Goal: Task Accomplishment & Management: Manage account settings

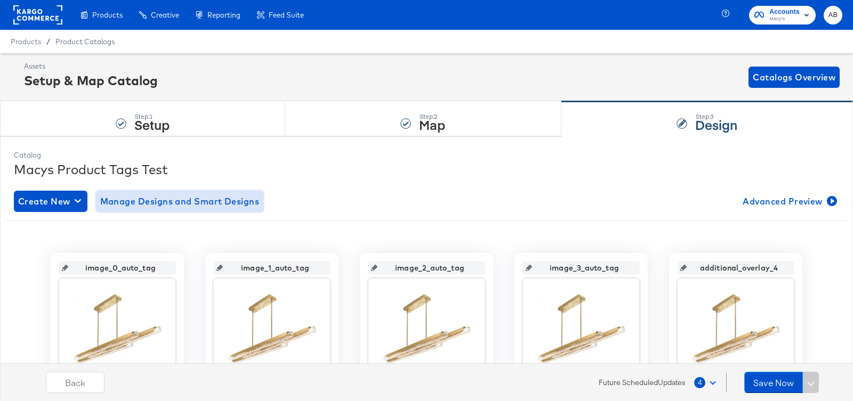
click at [151, 196] on span "Manage Designs and Smart Designs" at bounding box center [179, 201] width 159 height 15
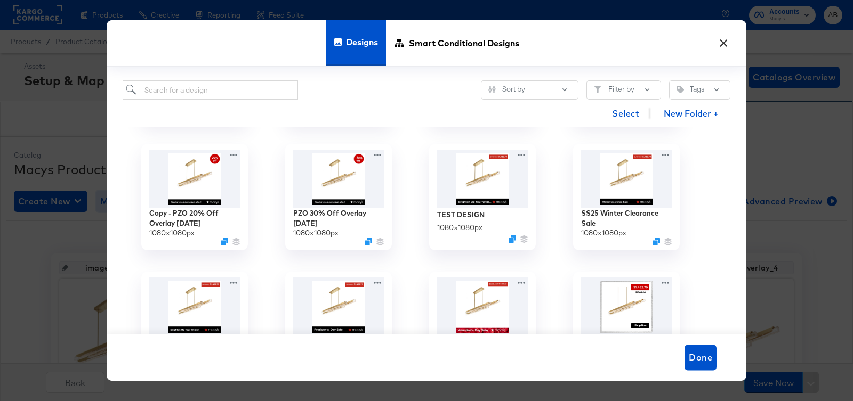
scroll to position [1752, 0]
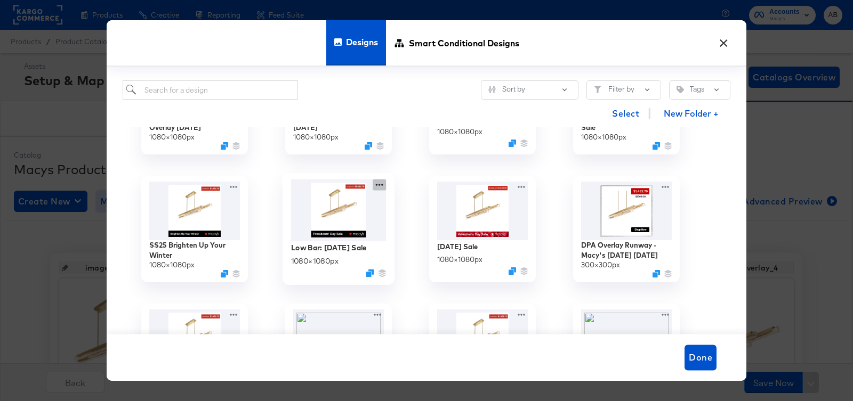
click at [378, 183] on icon at bounding box center [379, 184] width 13 height 11
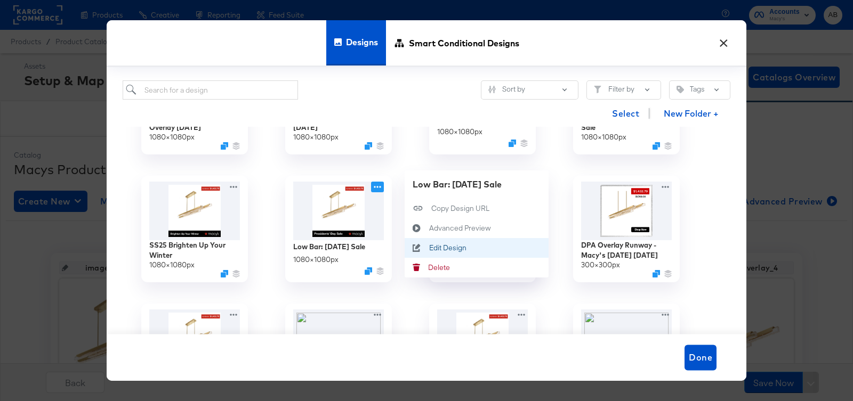
click at [429, 248] on div "Edit Design Edit Design" at bounding box center [429, 248] width 0 height 0
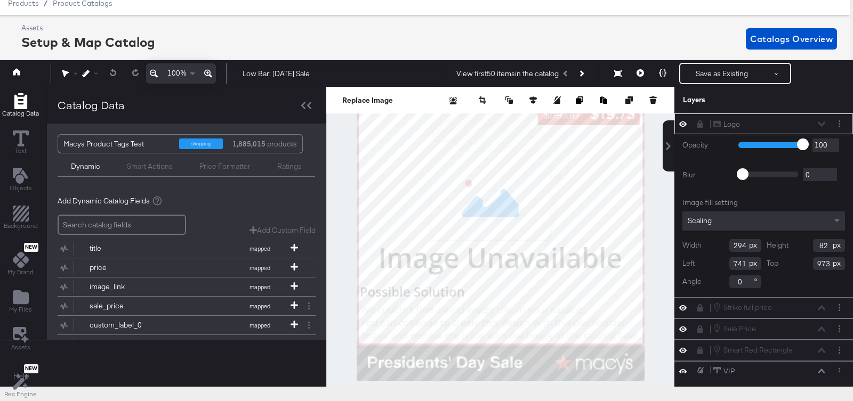
scroll to position [75, 3]
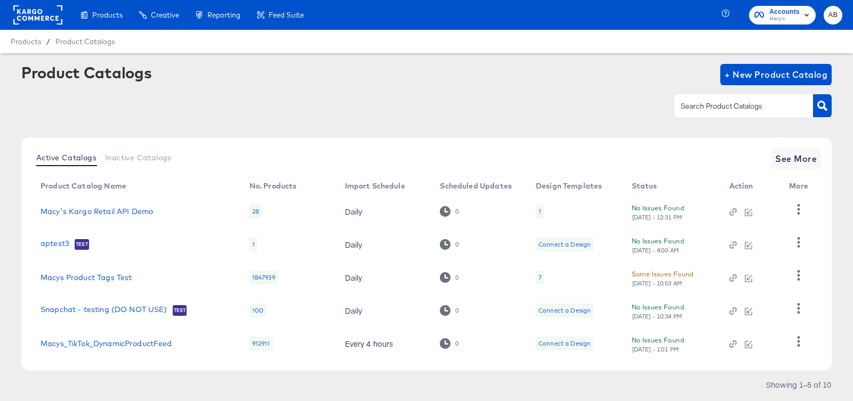
click at [102, 283] on td "Macys Product Tags Test" at bounding box center [136, 277] width 209 height 33
click at [100, 281] on link "Macys Product Tags Test" at bounding box center [86, 277] width 91 height 9
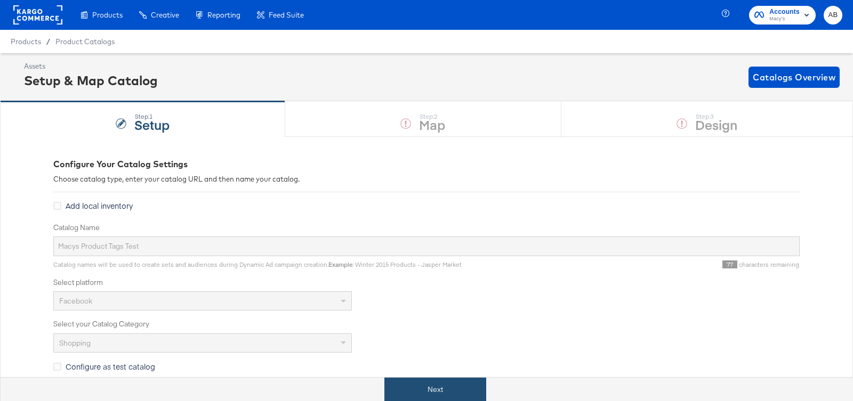
click at [433, 387] on button "Next" at bounding box center [435, 390] width 102 height 24
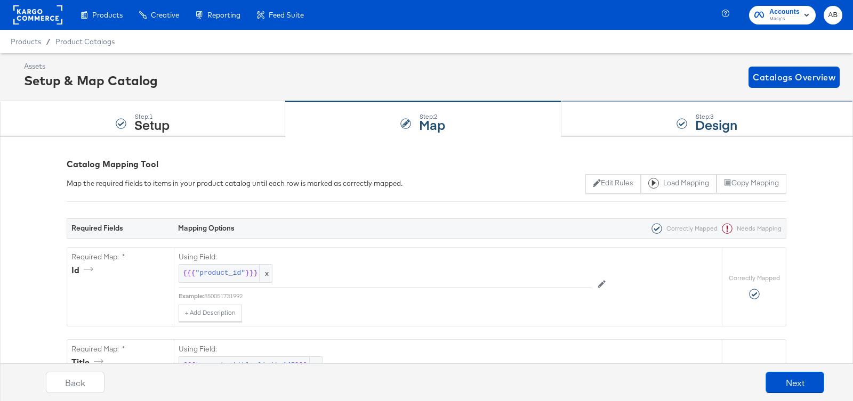
click at [666, 112] on div "Step: 3 Design" at bounding box center [707, 119] width 292 height 35
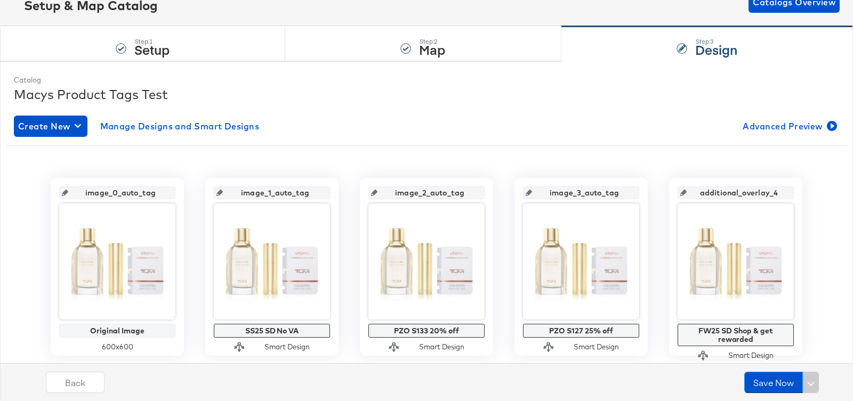
scroll to position [83, 0]
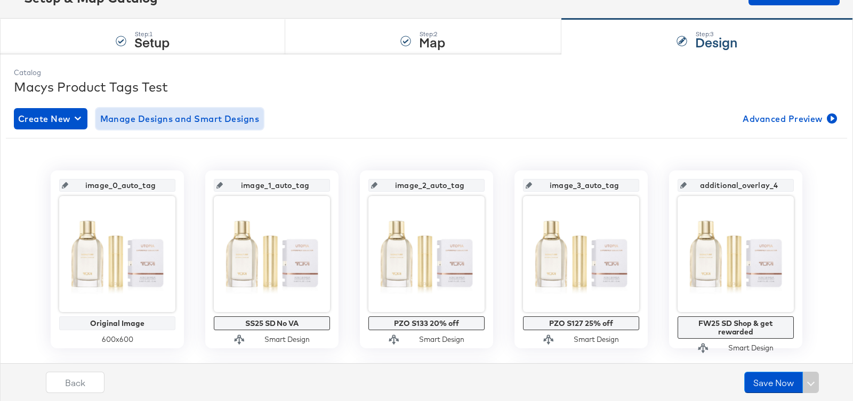
click at [181, 112] on span "Manage Designs and Smart Designs" at bounding box center [179, 118] width 159 height 15
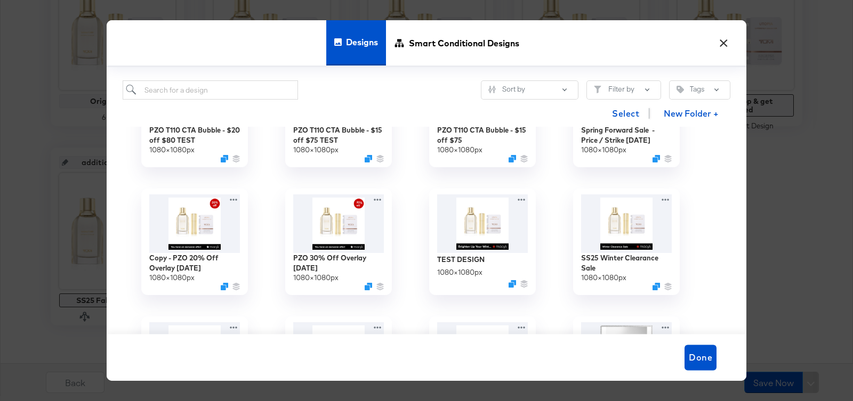
scroll to position [1596, 0]
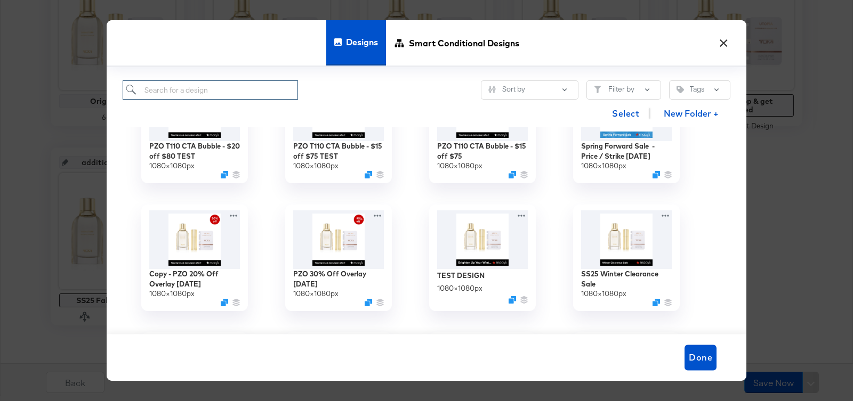
click at [227, 91] on input "search" at bounding box center [210, 90] width 175 height 20
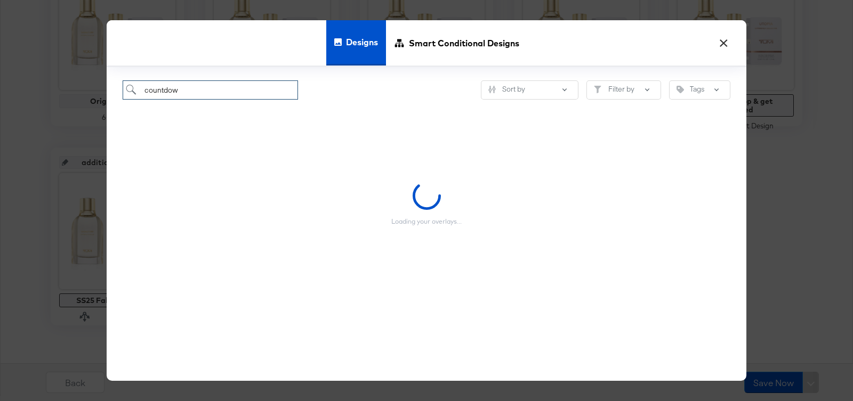
type input "countdown"
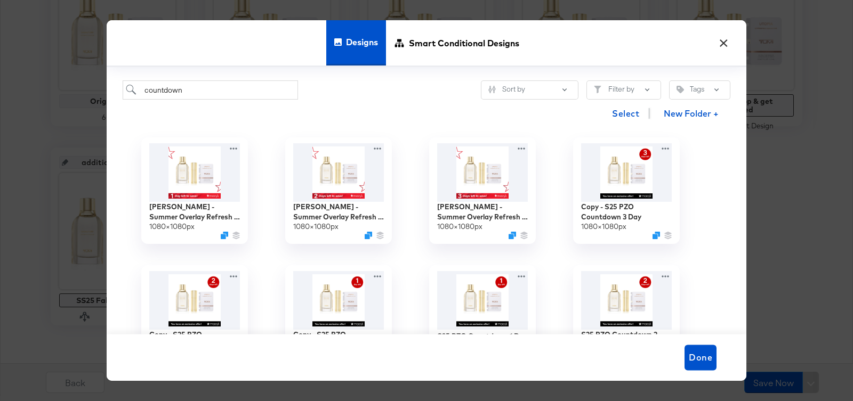
click at [722, 49] on button "×" at bounding box center [723, 40] width 19 height 19
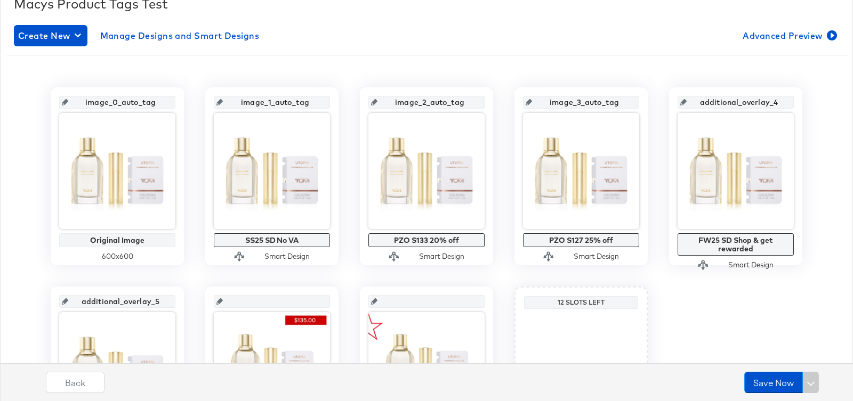
scroll to position [117, 0]
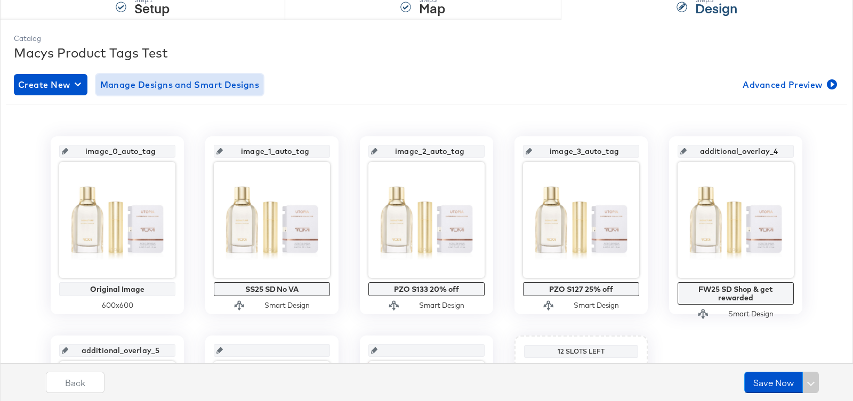
click at [136, 89] on span "Manage Designs and Smart Designs" at bounding box center [179, 84] width 159 height 15
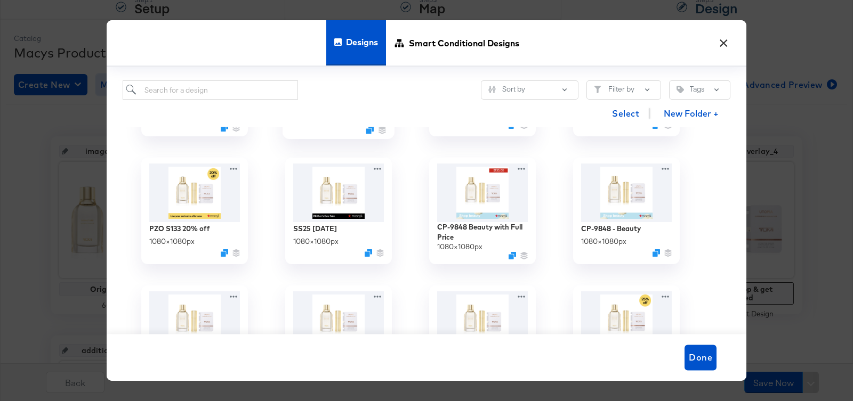
scroll to position [751, 0]
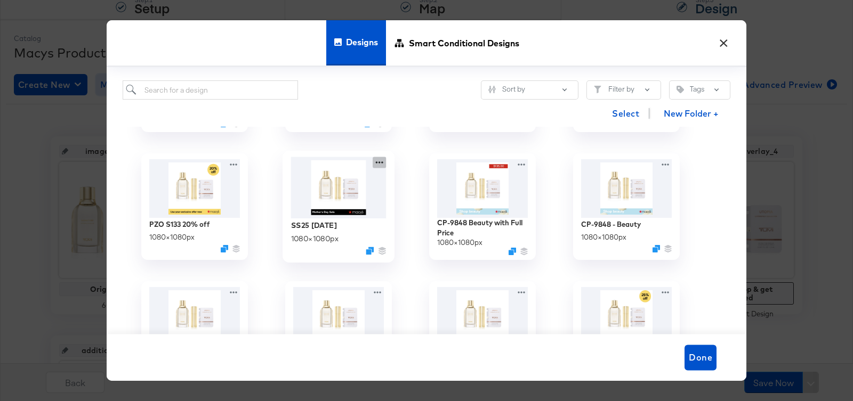
click at [376, 165] on icon at bounding box center [379, 162] width 13 height 11
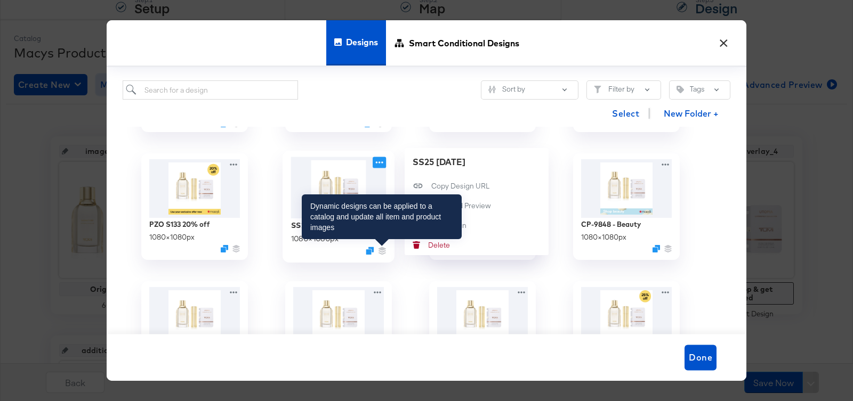
click at [383, 249] on icon at bounding box center [381, 249] width 7 height 4
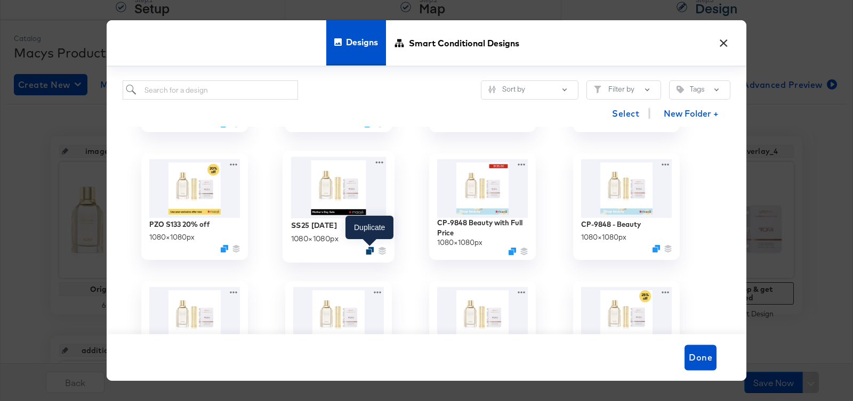
click at [368, 250] on icon "Duplicate" at bounding box center [370, 251] width 8 height 8
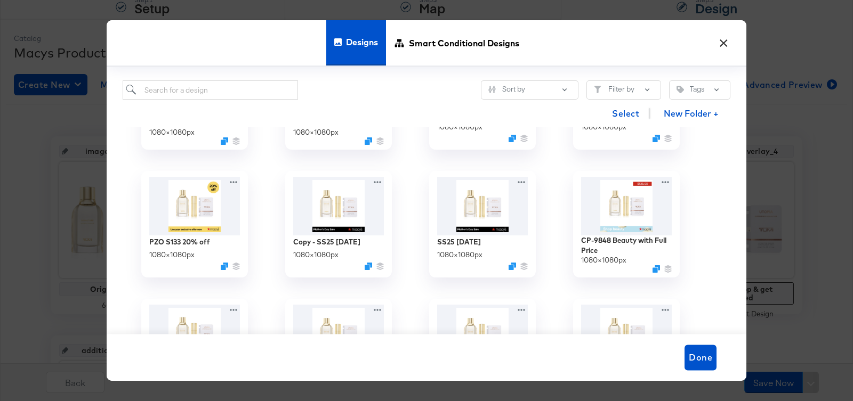
scroll to position [748, 0]
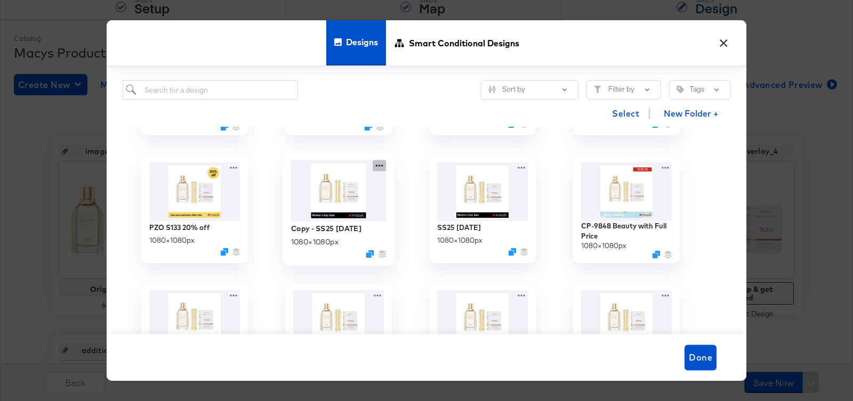
click at [378, 167] on icon at bounding box center [379, 165] width 13 height 11
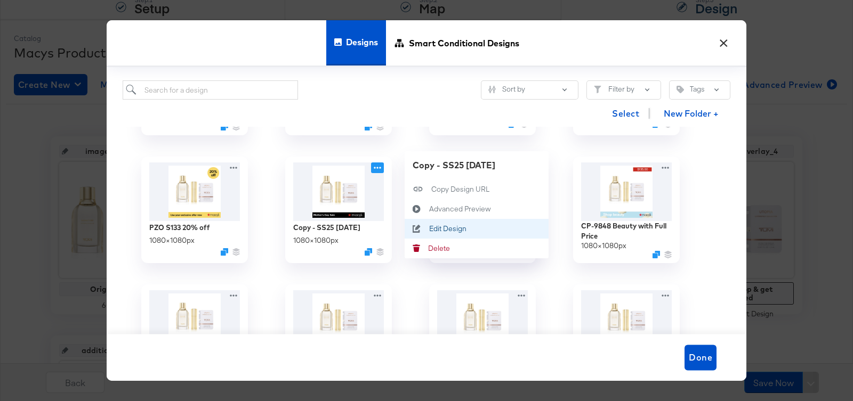
click at [424, 228] on icon at bounding box center [417, 228] width 25 height 9
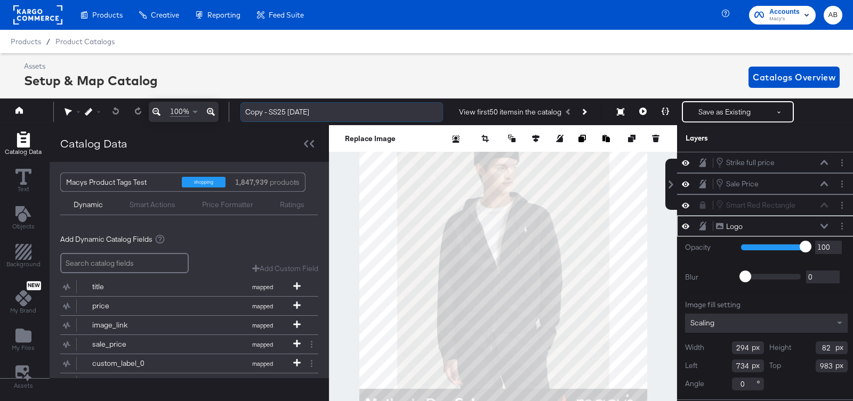
click at [261, 116] on input "Copy - SS25 [DATE]" at bounding box center [341, 112] width 203 height 20
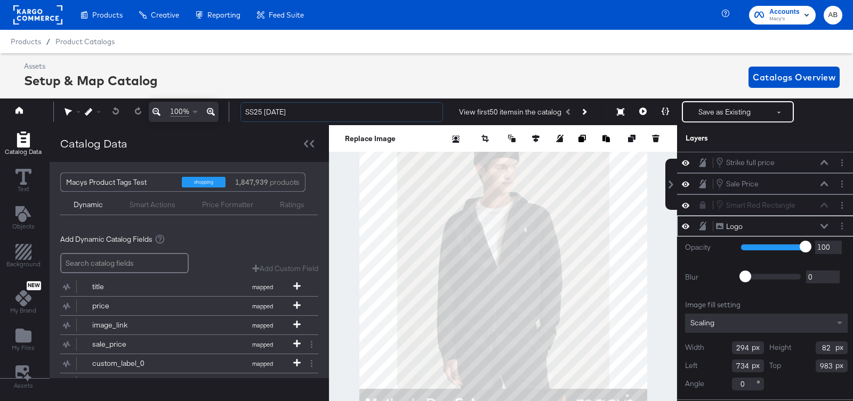
drag, startPoint x: 268, startPoint y: 111, endPoint x: 199, endPoint y: 116, distance: 68.9
click at [199, 116] on div "100% SS25 [DATE] View first 50 items in the catalog Save as Existing See more o…" at bounding box center [426, 112] width 858 height 27
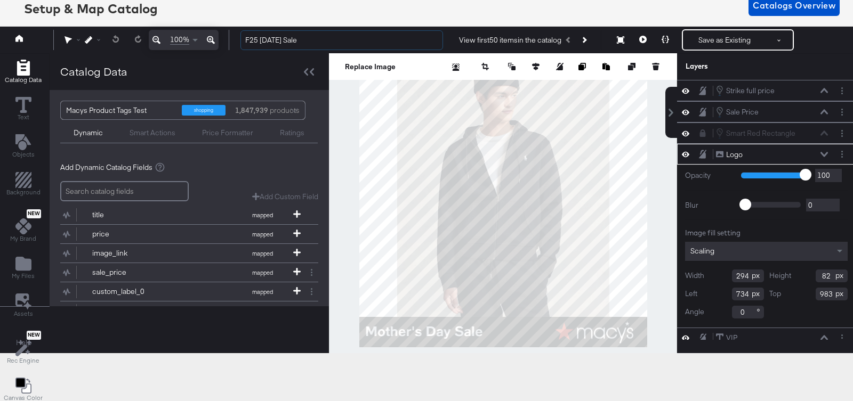
type input "F25 [DATE] Sale"
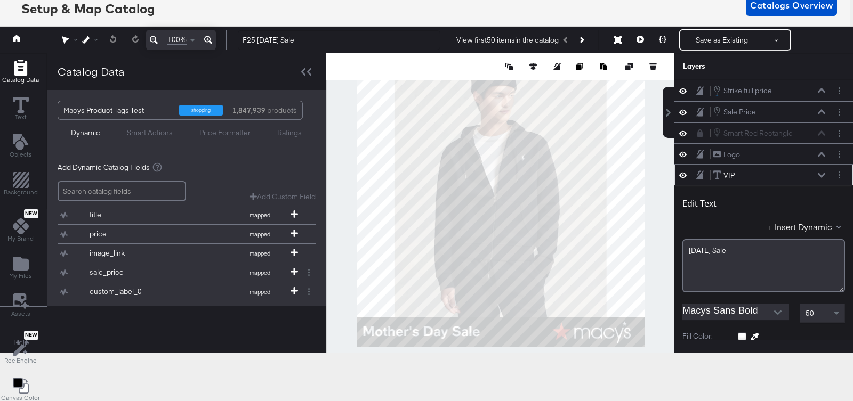
scroll to position [81, 0]
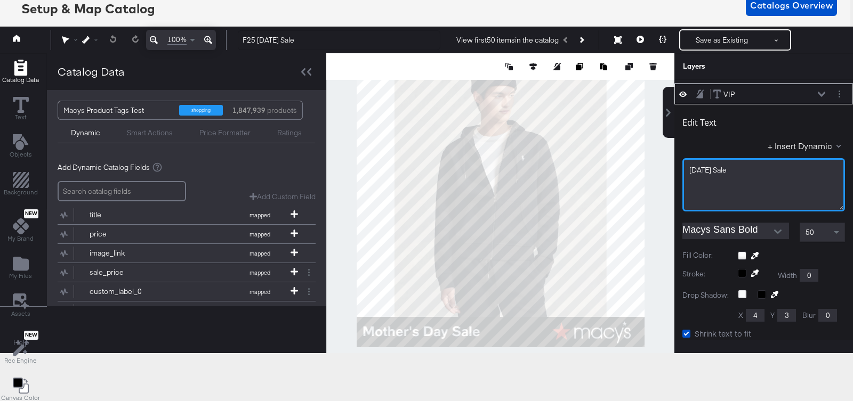
click at [804, 184] on div "[DATE] Sale" at bounding box center [763, 184] width 163 height 53
drag, startPoint x: 716, startPoint y: 168, endPoint x: 652, endPoint y: 166, distance: 63.4
click at [652, 80] on div "Catalog Data Text Objects Background New My Brand My Files Assets New Rec Engin…" at bounding box center [424, 66] width 858 height 27
click at [714, 165] on span "[DATE] Sale" at bounding box center [707, 170] width 37 height 10
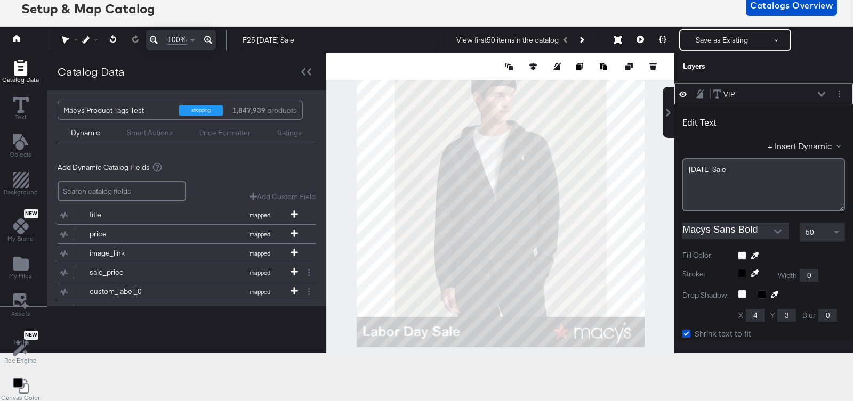
click at [665, 80] on div "Catalog Data Text Objects Background New My Brand My Files Assets New Rec Engin…" at bounding box center [424, 66] width 858 height 27
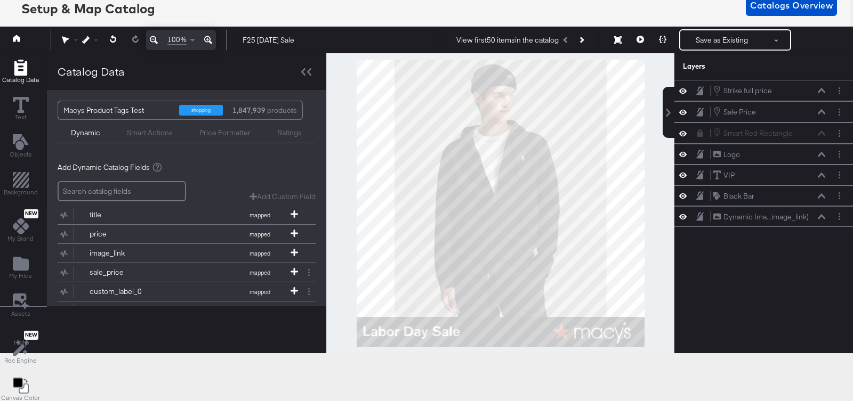
click at [653, 214] on div at bounding box center [500, 203] width 348 height 300
click at [737, 41] on button "Save as Existing" at bounding box center [721, 39] width 83 height 19
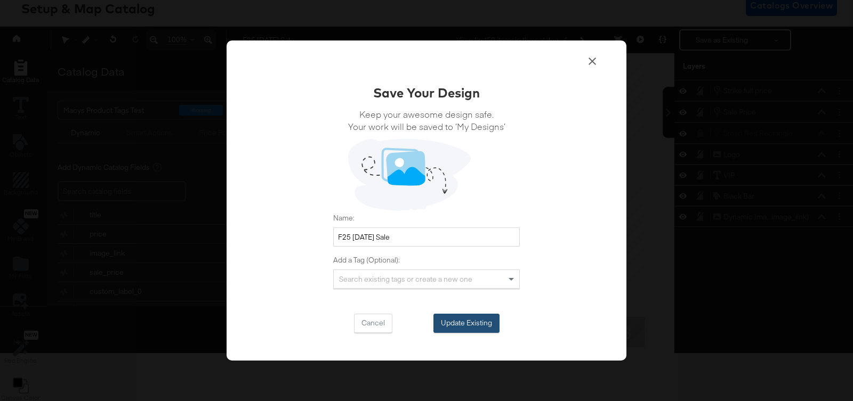
click at [473, 316] on button "Update Existing" at bounding box center [466, 323] width 66 height 19
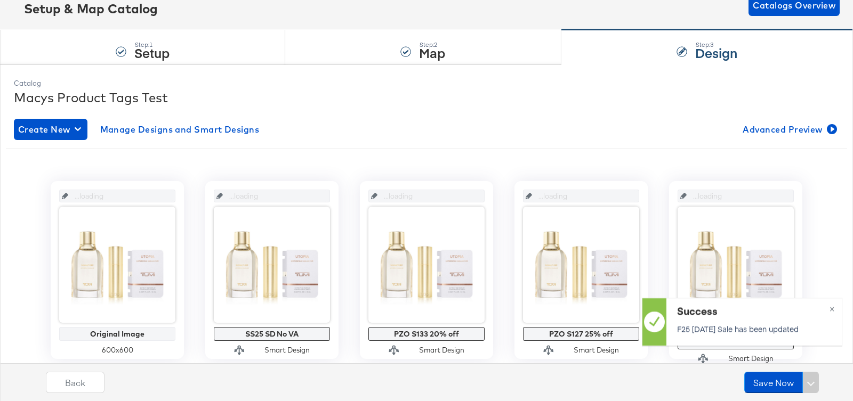
scroll to position [72, 0]
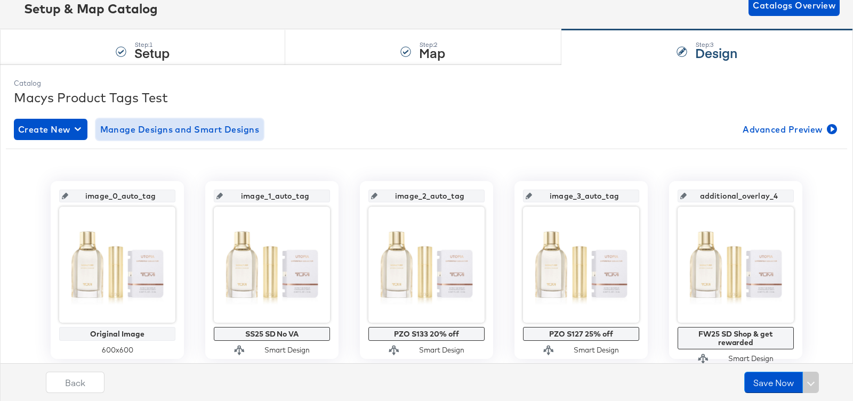
click at [202, 131] on span "Manage Designs and Smart Designs" at bounding box center [179, 129] width 159 height 15
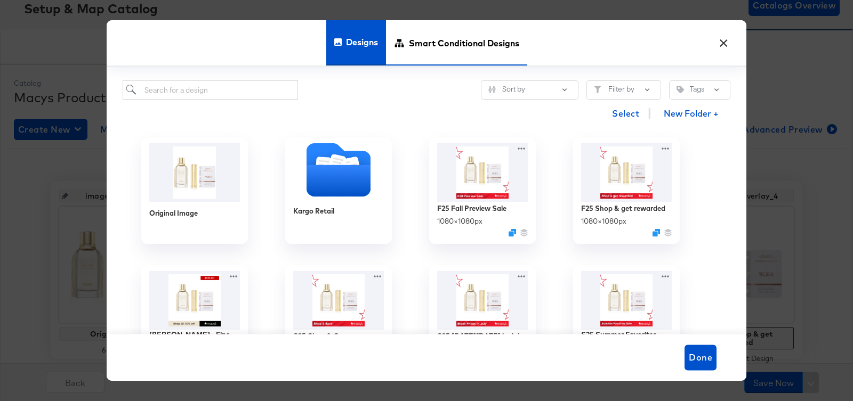
click at [473, 51] on span "Smart Conditional Designs" at bounding box center [464, 42] width 110 height 47
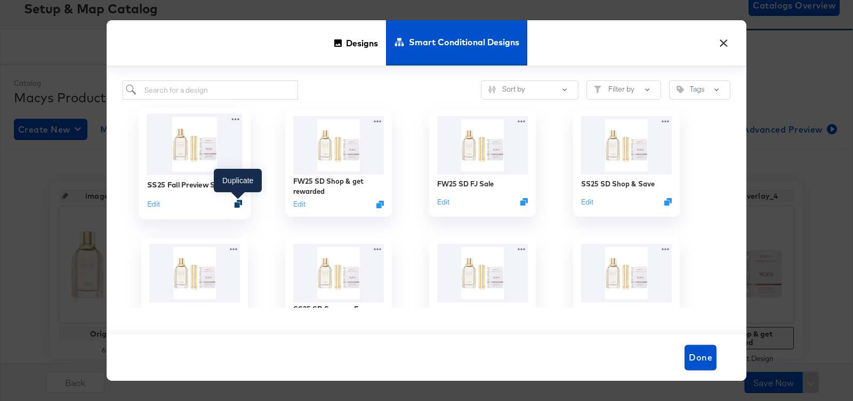
click at [236, 201] on icon "Duplicate" at bounding box center [239, 204] width 8 height 8
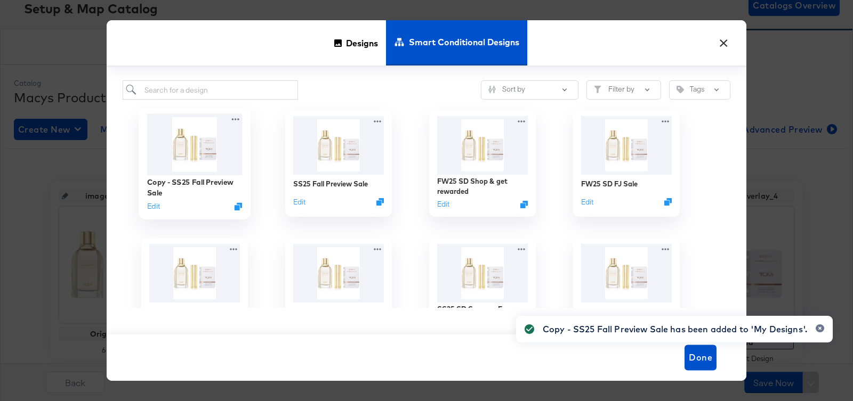
click at [155, 211] on div "Copy - SS25 Fall Preview Sale Edit" at bounding box center [194, 194] width 95 height 38
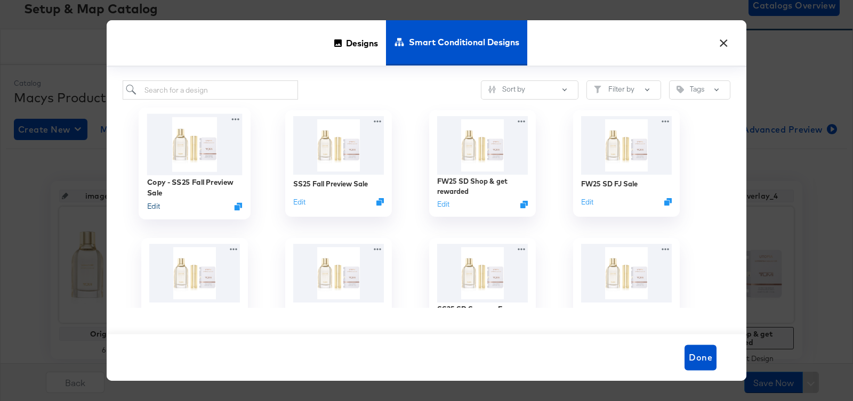
click at [151, 206] on button "Edit" at bounding box center [153, 206] width 13 height 10
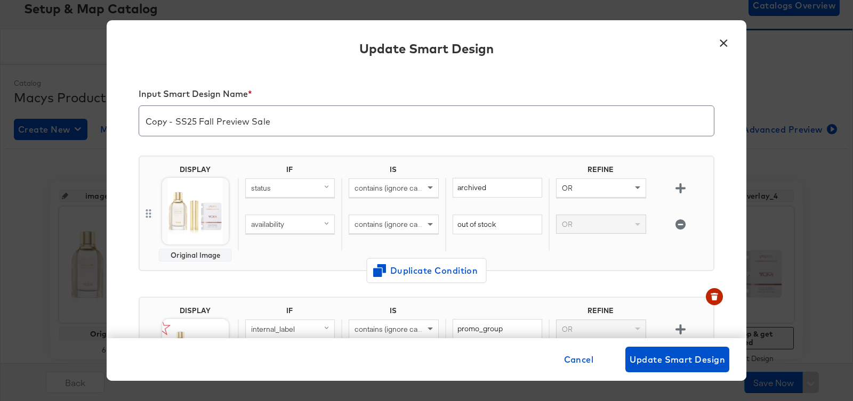
click at [188, 120] on input "Copy - SS25 Fall Preview Sale" at bounding box center [426, 117] width 575 height 30
click at [174, 120] on input "FW25 Fall Preview Sale" at bounding box center [426, 117] width 575 height 30
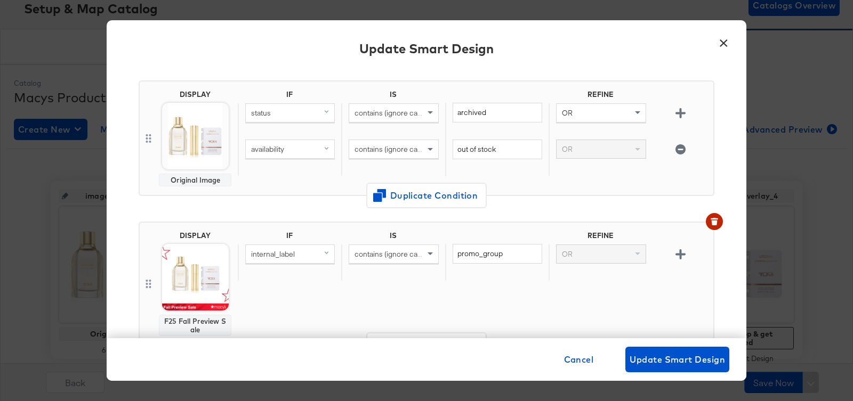
scroll to position [86, 0]
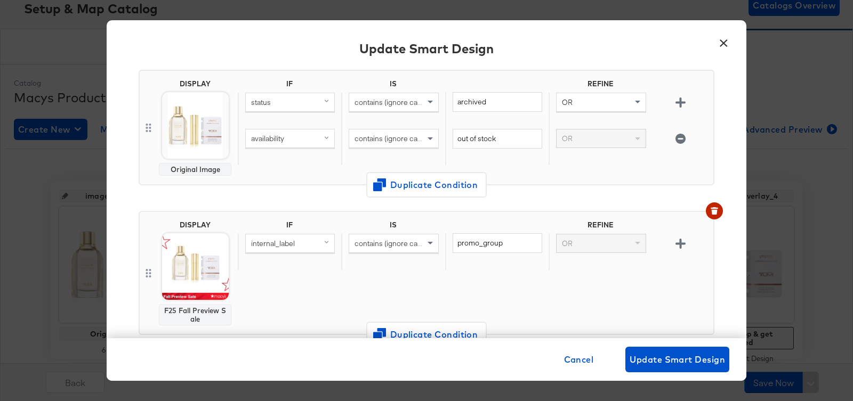
type input "FW25 [DATE] Sale"
click at [197, 272] on body "Products Products Product Catalogs Enhance Your Product Catalog, Map Them to Pu…" at bounding box center [426, 282] width 853 height 708
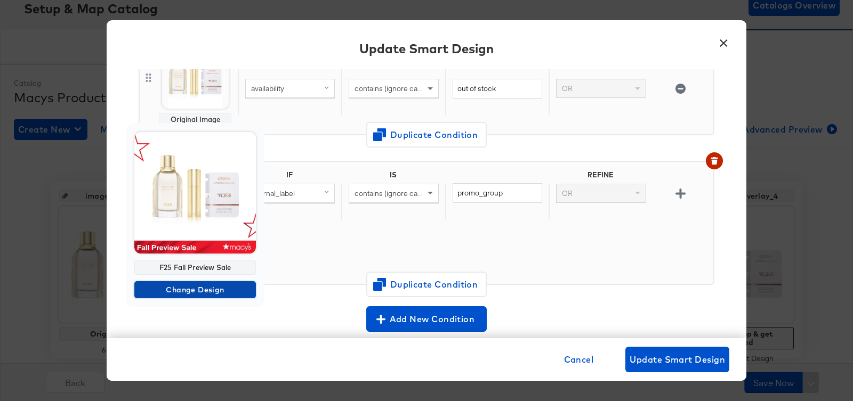
click at [184, 287] on span "Change Design" at bounding box center [195, 290] width 113 height 13
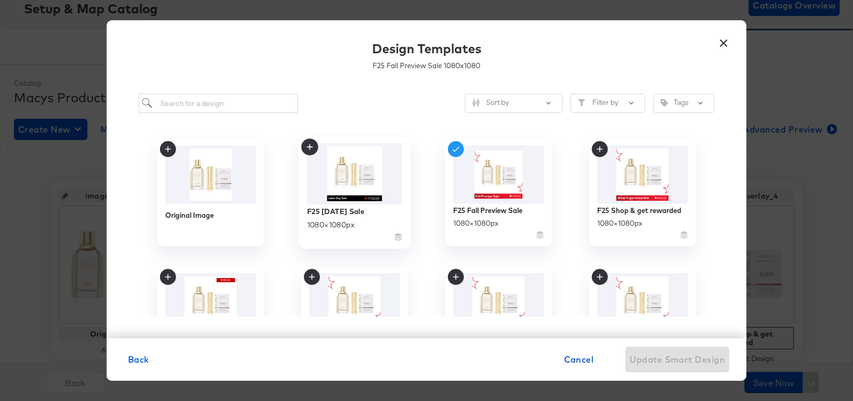
click at [382, 168] on img at bounding box center [354, 173] width 95 height 61
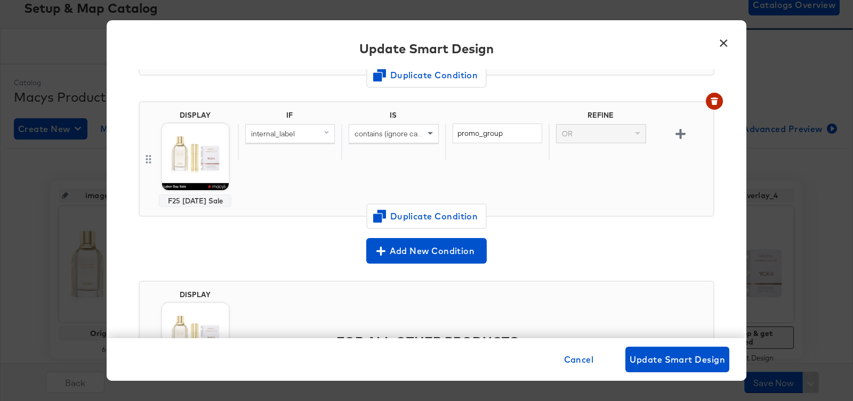
scroll to position [208, 0]
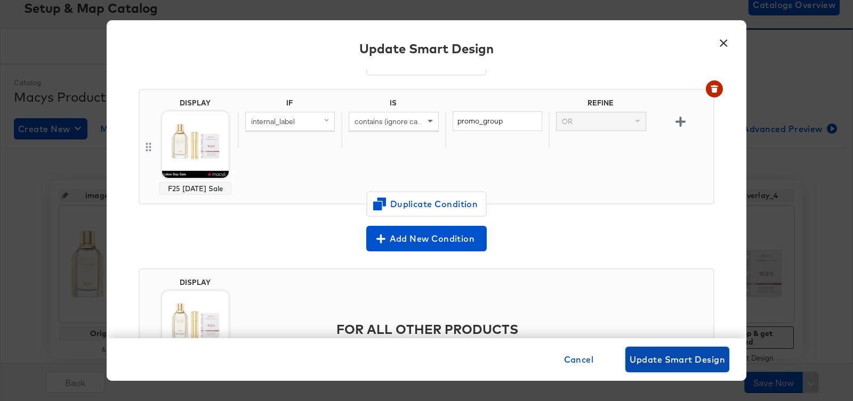
click at [663, 358] on span "Update Smart Design" at bounding box center [676, 359] width 95 height 15
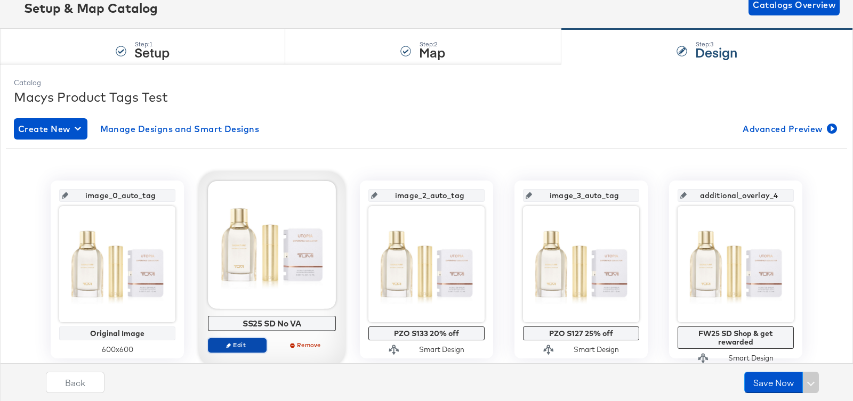
click at [236, 341] on span "Edit" at bounding box center [237, 345] width 49 height 8
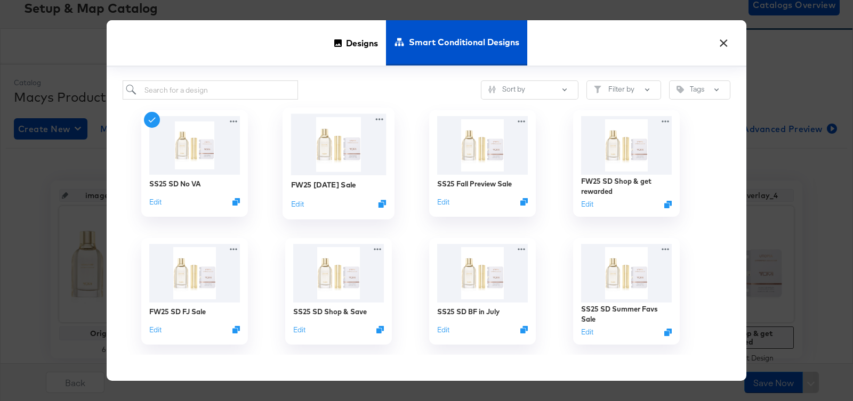
click at [361, 154] on img at bounding box center [338, 144] width 95 height 61
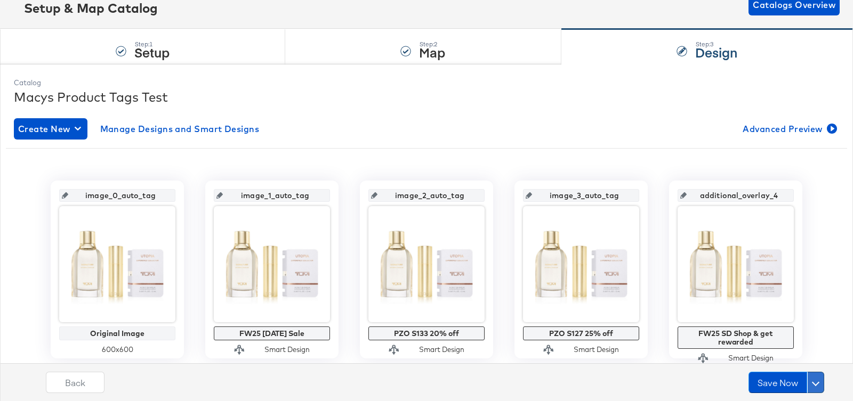
click at [815, 382] on span at bounding box center [815, 382] width 7 height 7
click at [803, 359] on div "Schedule Save" at bounding box center [790, 362] width 48 height 10
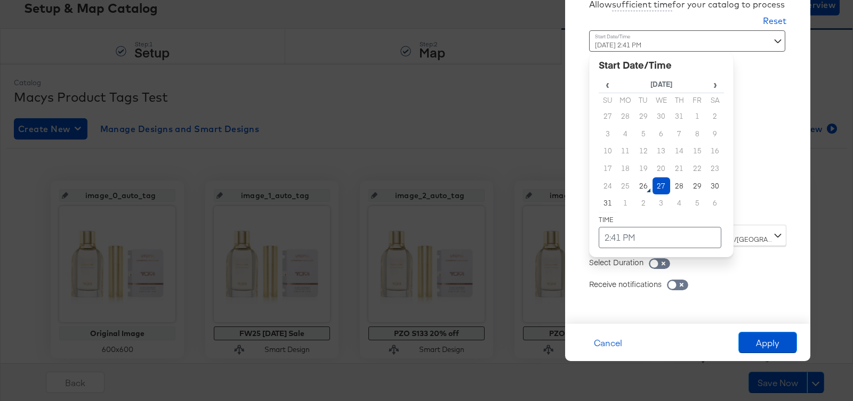
click at [613, 206] on div "[DATE] 2:41 PM ‹ [DATE] › Su Mo Tu We Th Fr Sa 27 28 29 30 31 1 2 3 4 5 6 7 8 9…" at bounding box center [661, 123] width 144 height 187
click at [670, 179] on td "28" at bounding box center [679, 186] width 18 height 18
drag, startPoint x: 650, startPoint y: 198, endPoint x: 658, endPoint y: 189, distance: 12.5
click at [656, 193] on tbody "27 28 29 30 31 1 2 3 4 5 6 7 8 9 10 11 12 13 14 15 16 17 18 19 20 21 22 23 24 2…" at bounding box center [661, 160] width 125 height 104
click at [658, 189] on td "27" at bounding box center [661, 186] width 18 height 18
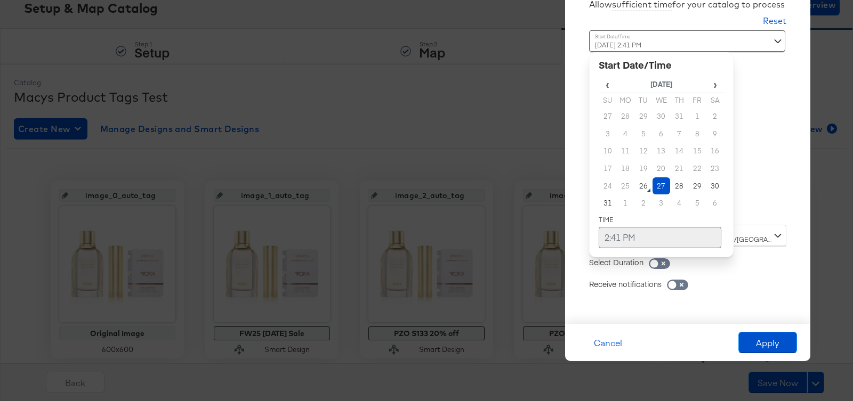
click at [653, 231] on td "2:41 PM" at bounding box center [660, 237] width 123 height 21
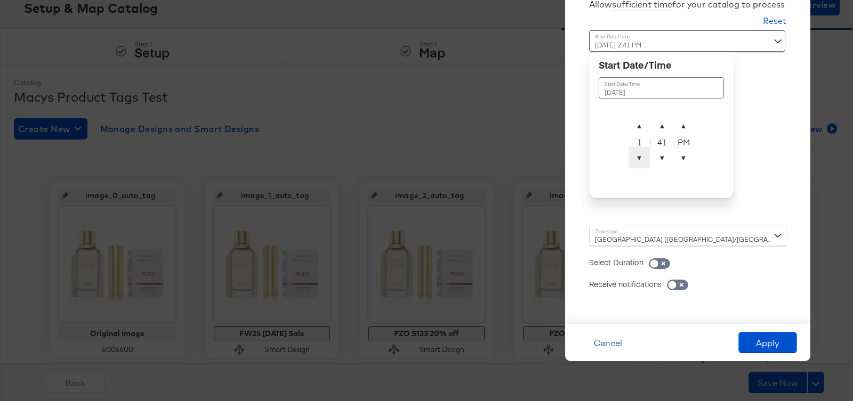
click at [640, 161] on span "▼" at bounding box center [638, 157] width 21 height 21
click at [640, 124] on span "▲" at bounding box center [638, 125] width 21 height 21
click at [662, 117] on td "▲ 12 ▼ : ▲ 41 ▼ ▲ PM ▼" at bounding box center [661, 143] width 67 height 57
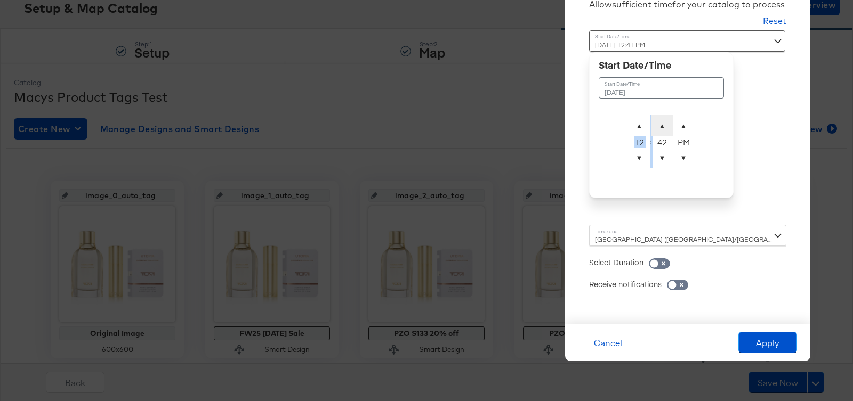
click at [662, 120] on span "▲" at bounding box center [661, 125] width 21 height 21
click at [662, 123] on span "▲" at bounding box center [661, 125] width 21 height 21
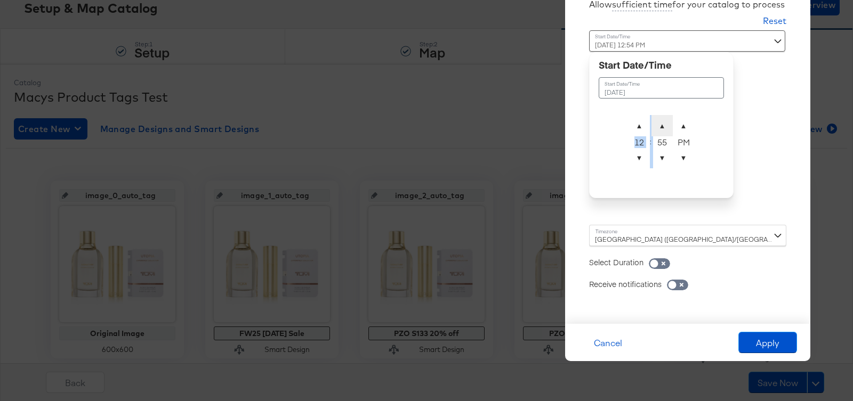
click at [662, 123] on span "▲" at bounding box center [661, 125] width 21 height 21
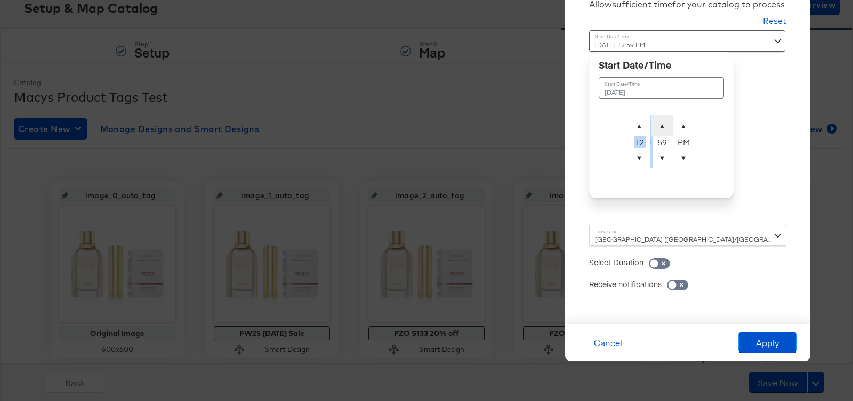
click at [662, 123] on span "▲" at bounding box center [661, 125] width 21 height 21
type input "[DATE] 12:00 AM"
click at [685, 128] on span "▲" at bounding box center [683, 125] width 21 height 21
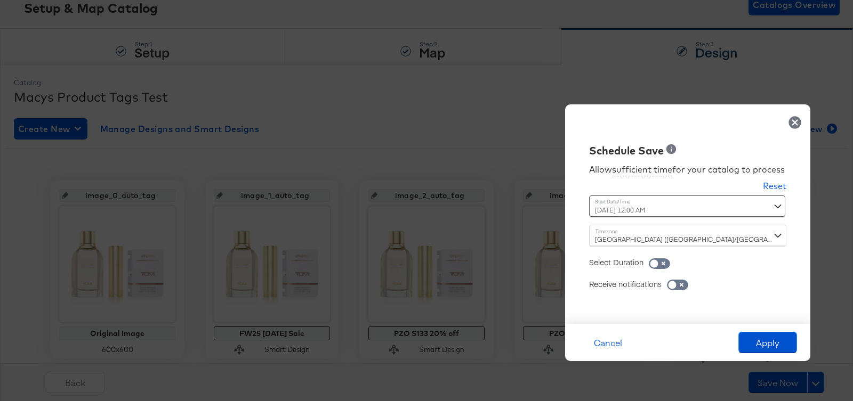
click at [774, 293] on div "Allow sufficient time for your catalog to process Reset Time : [DATE] 12:00 AM …" at bounding box center [687, 235] width 229 height 155
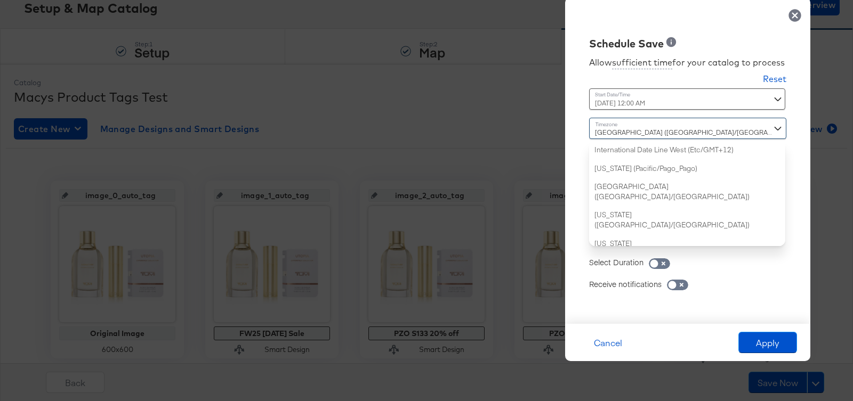
click at [698, 240] on div "[GEOGRAPHIC_DATA] ([GEOGRAPHIC_DATA]/[GEOGRAPHIC_DATA]) International Date Line…" at bounding box center [687, 182] width 197 height 128
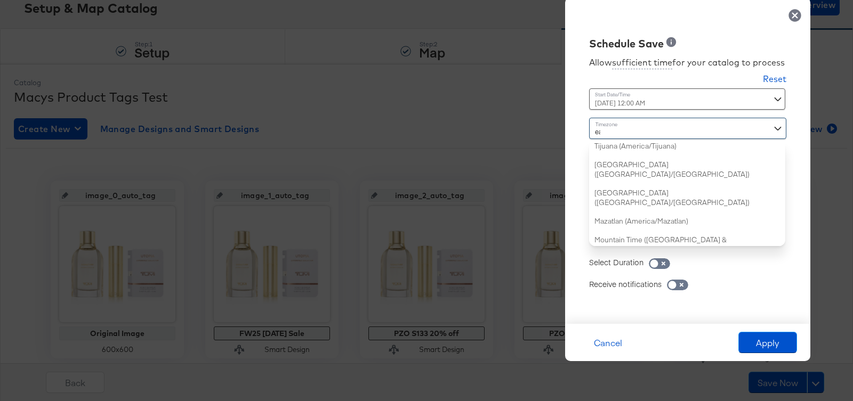
type input "eas"
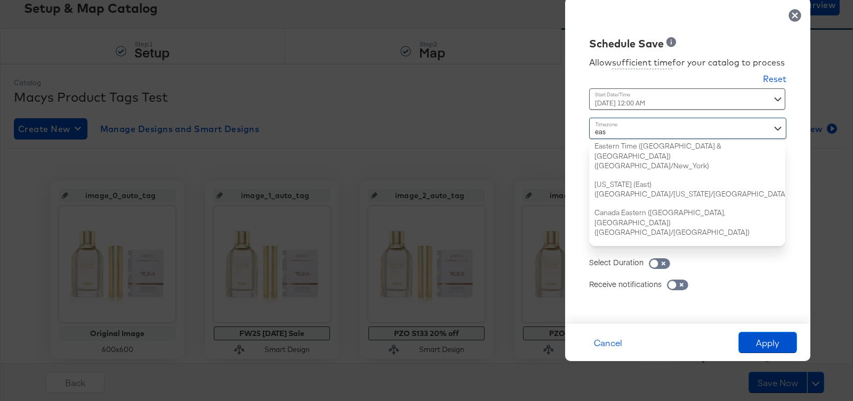
scroll to position [0, 0]
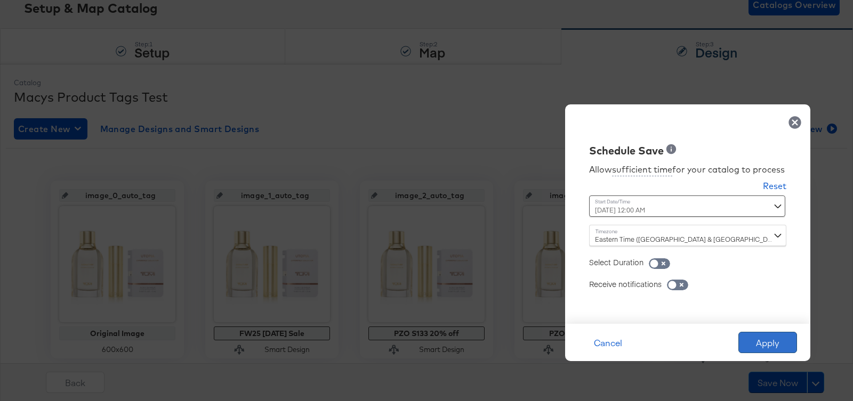
click at [774, 336] on button "Apply" at bounding box center [767, 342] width 59 height 21
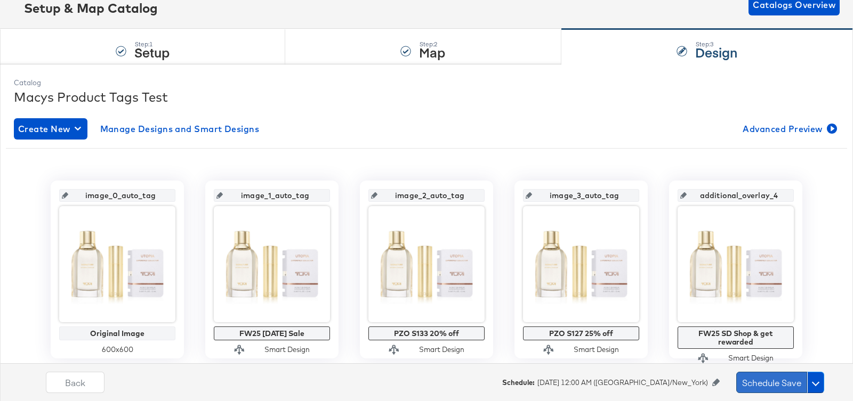
click at [763, 382] on button "Schedule Save" at bounding box center [771, 382] width 71 height 21
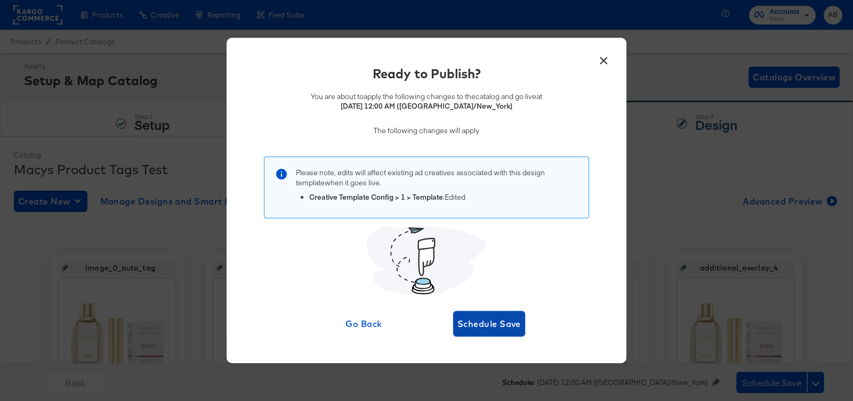
click at [475, 327] on span "Schedule Save" at bounding box center [488, 324] width 63 height 15
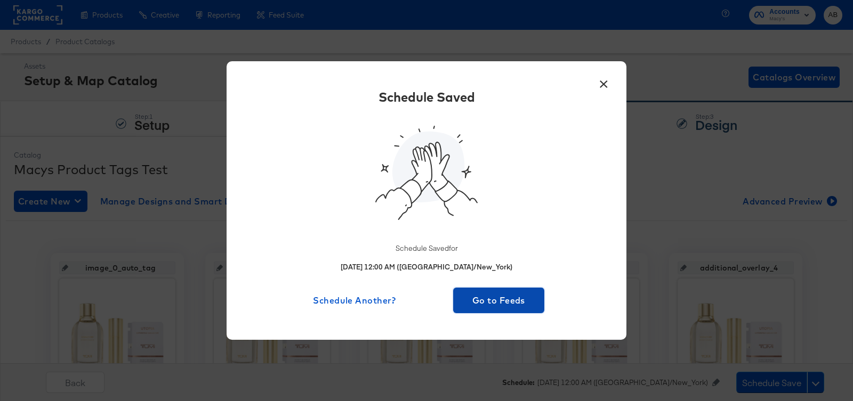
click at [504, 301] on span "Go to Feeds" at bounding box center [498, 300] width 83 height 15
